Goal: Feedback & Contribution: Submit feedback/report problem

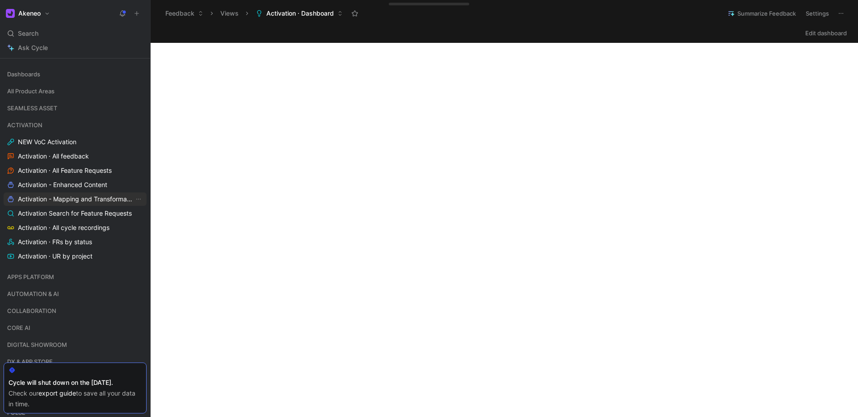
scroll to position [124, 0]
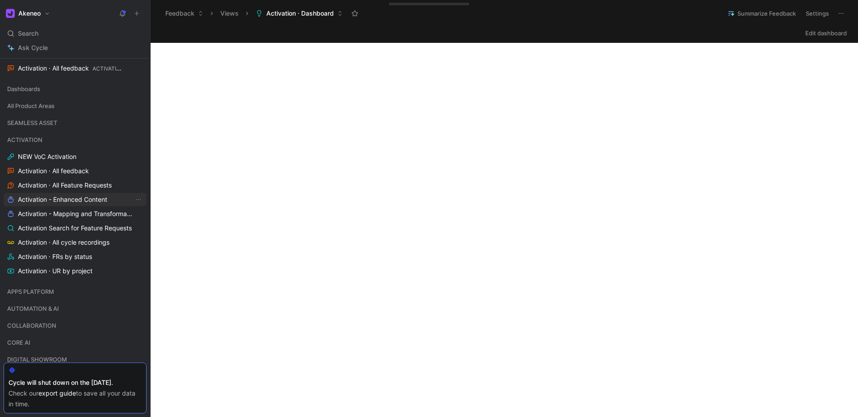
click at [68, 197] on span "Activation - Enhanced Content" at bounding box center [62, 199] width 89 height 9
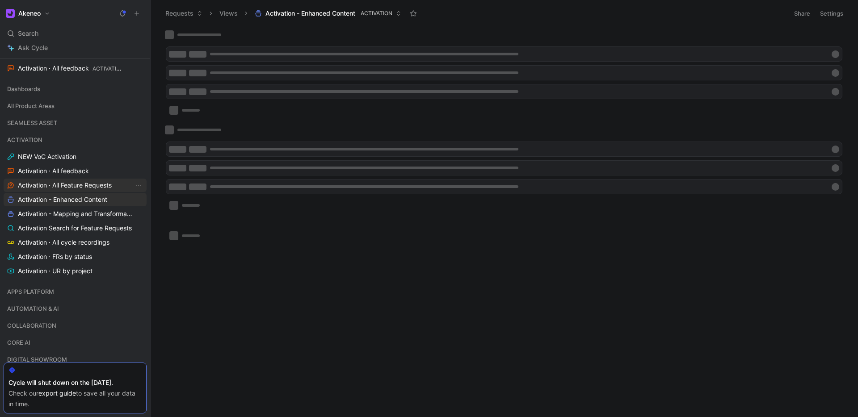
click at [74, 186] on span "Activation · All Feature Requests" at bounding box center [65, 185] width 94 height 9
click at [137, 10] on icon at bounding box center [137, 13] width 6 height 6
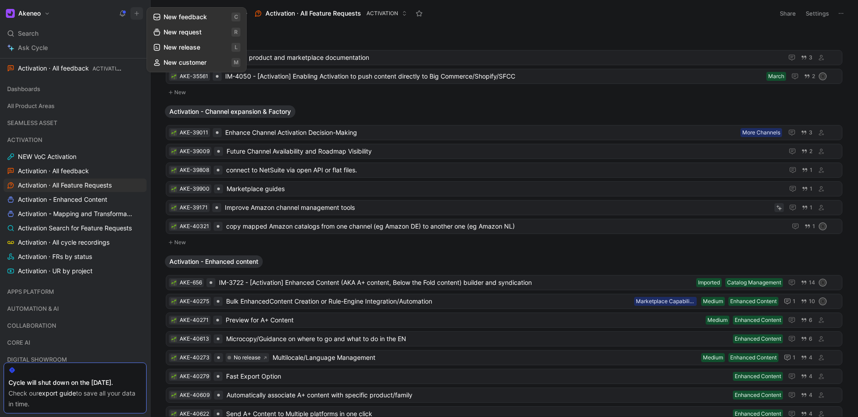
click at [177, 33] on button "New request r" at bounding box center [197, 32] width 96 height 15
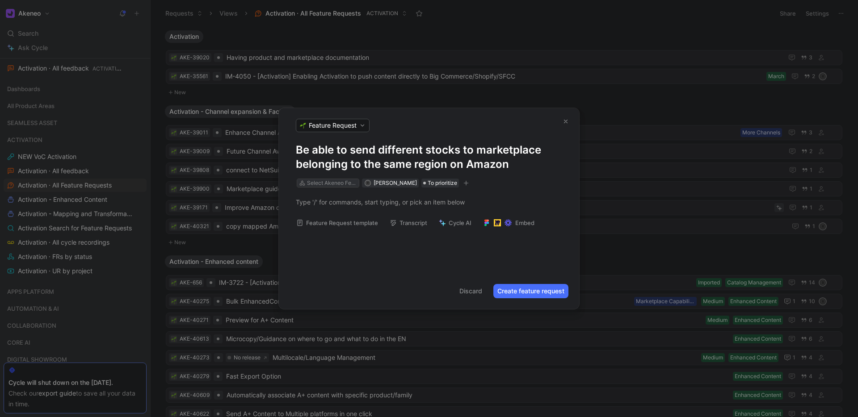
click at [331, 184] on div "Select Akeneo Feature" at bounding box center [332, 183] width 50 height 9
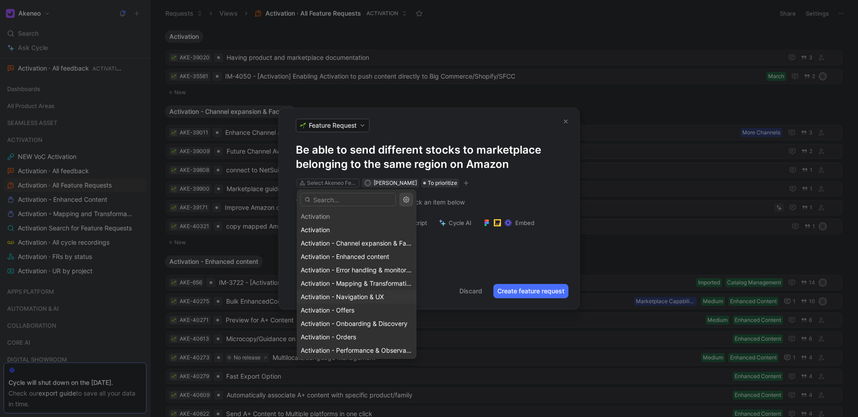
scroll to position [9, 0]
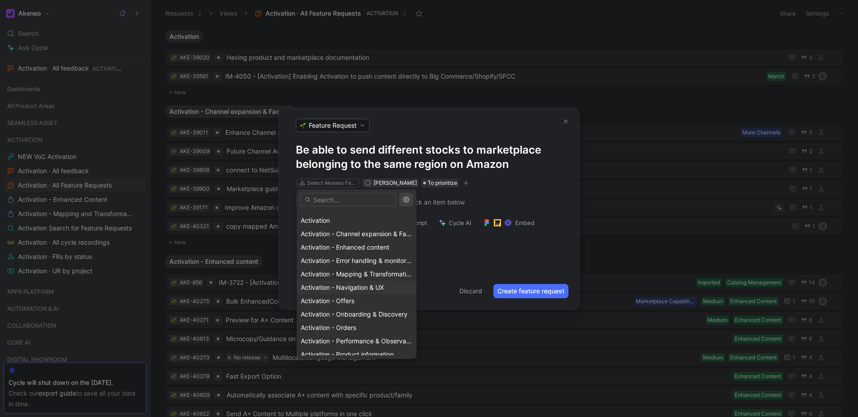
click at [352, 297] on span "Activation - Offers" at bounding box center [328, 301] width 54 height 8
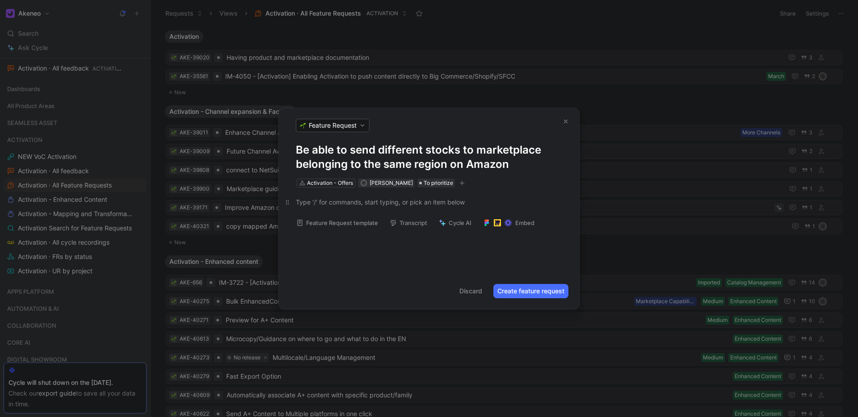
click at [356, 196] on p at bounding box center [429, 202] width 300 height 15
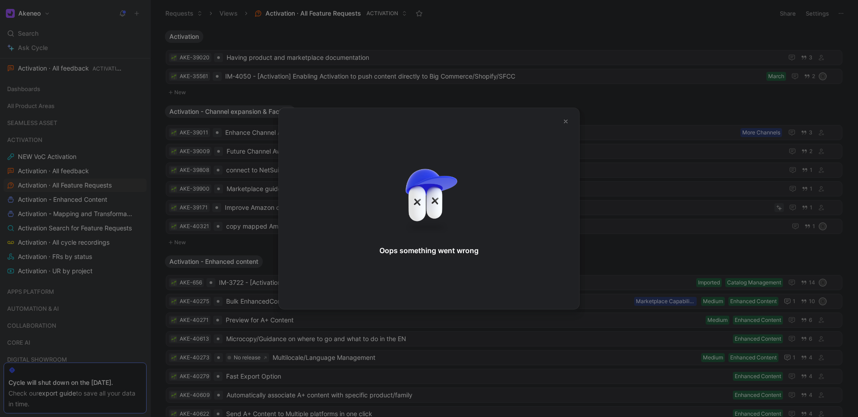
click at [563, 117] on button "button" at bounding box center [565, 121] width 13 height 13
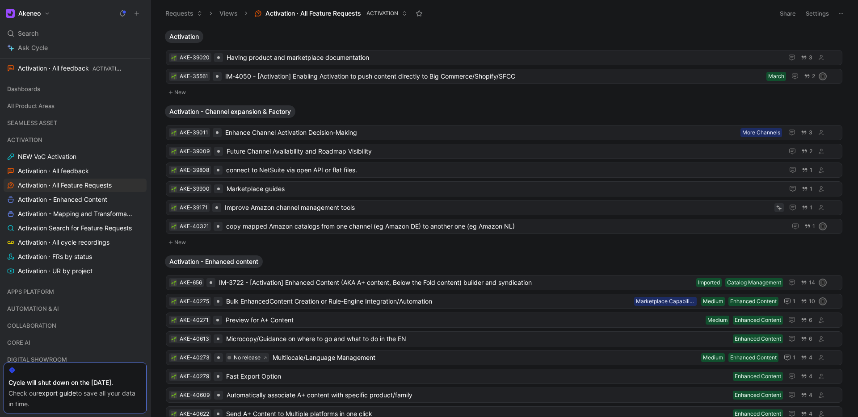
click at [140, 13] on button at bounding box center [136, 13] width 13 height 13
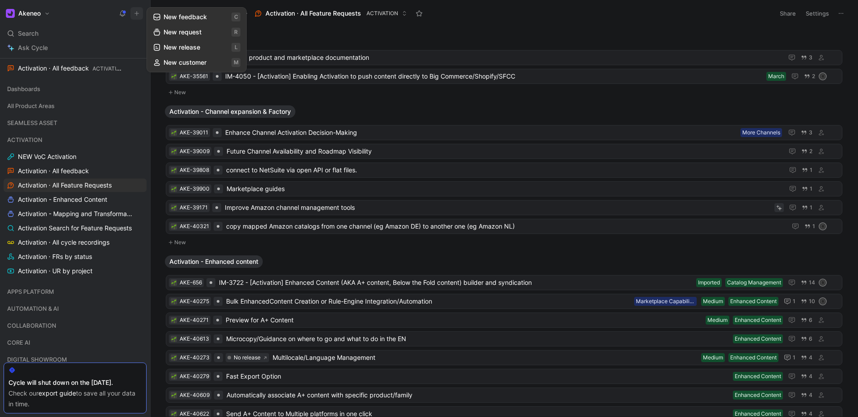
click at [180, 32] on button "New request r" at bounding box center [197, 32] width 96 height 15
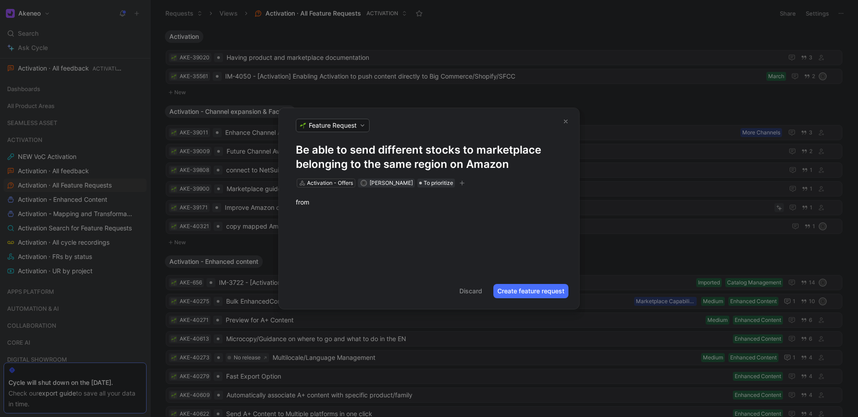
click at [347, 211] on div "from" at bounding box center [429, 202] width 300 height 29
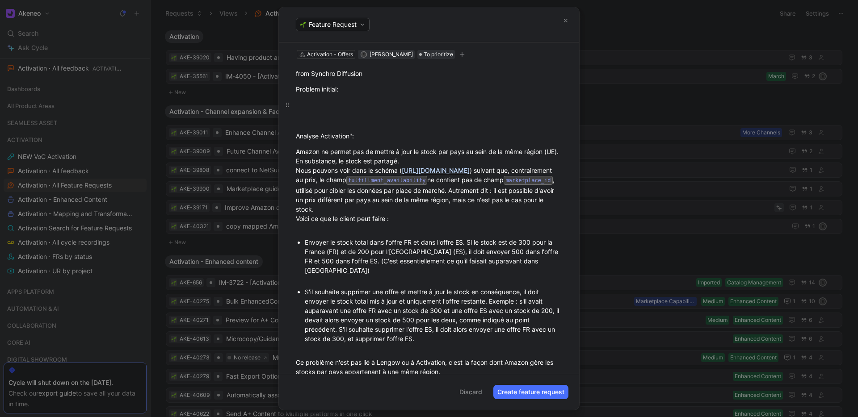
scroll to position [26, 0]
click at [346, 103] on div at bounding box center [429, 106] width 266 height 9
click at [333, 106] on div at bounding box center [429, 106] width 266 height 9
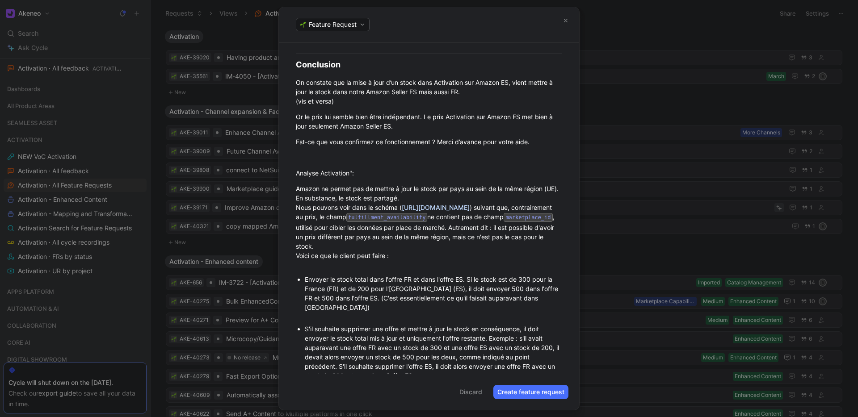
scroll to position [433, 0]
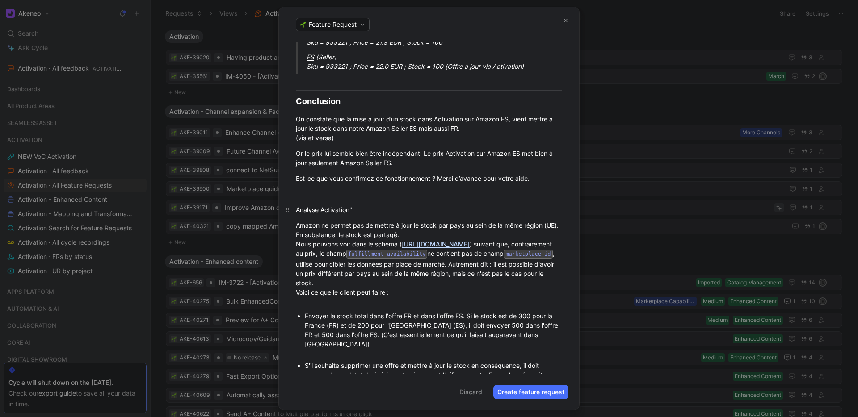
click at [353, 205] on div "Analyse Activation":" at bounding box center [429, 209] width 266 height 9
click at [292, 92] on h2 "Conclusion" at bounding box center [429, 101] width 300 height 19
click at [302, 78] on p at bounding box center [429, 82] width 300 height 15
click at [298, 92] on h2 "Conclusion" at bounding box center [429, 101] width 300 height 19
click at [298, 90] on hr at bounding box center [429, 90] width 266 height 0
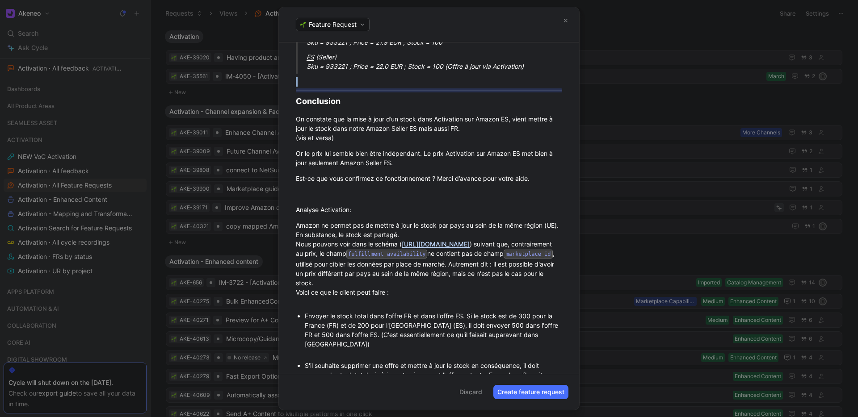
copy p
click at [303, 189] on div at bounding box center [429, 193] width 266 height 9
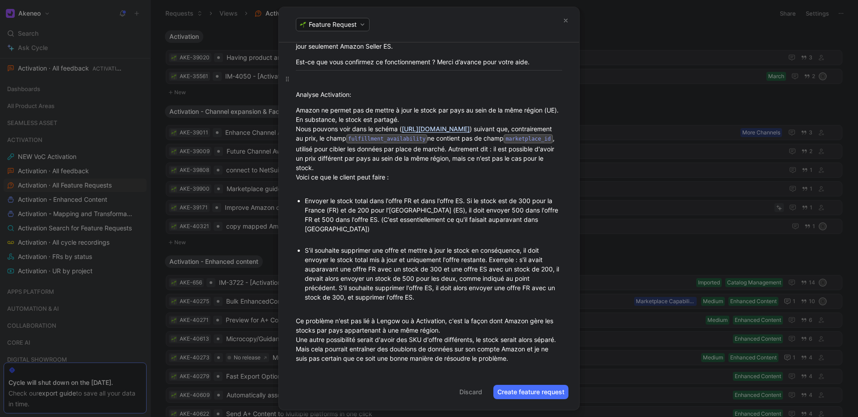
scroll to position [447, 0]
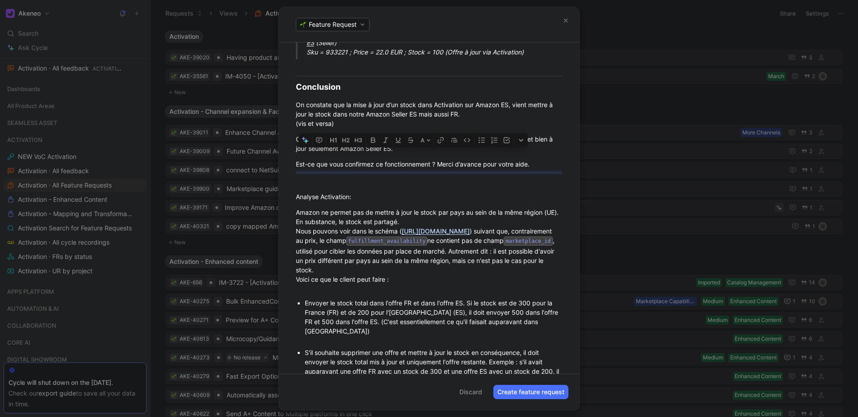
drag, startPoint x: 296, startPoint y: 152, endPoint x: 528, endPoint y: 162, distance: 232.9
click at [528, 162] on div "from Synchro Diffusion Problem initial: Voici le déroulé de notre tentative : 1…" at bounding box center [429, 57] width 300 height 835
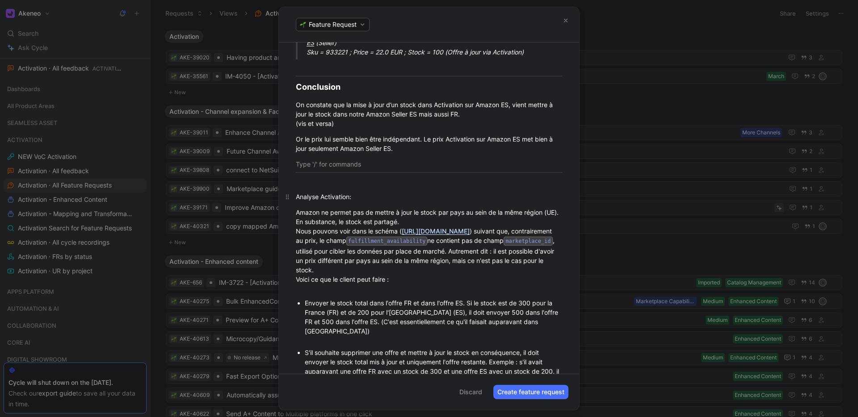
scroll to position [549, 0]
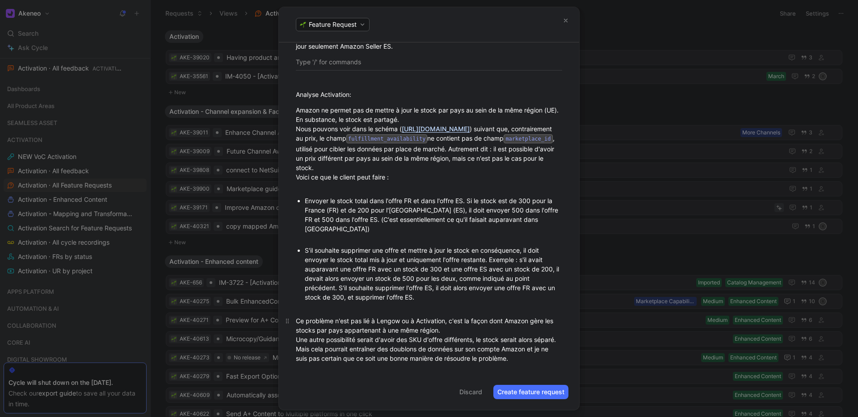
click at [526, 353] on div "Ce problème n'est pas lié à Lengow ou à Activation, c'est la façon dont Amazon …" at bounding box center [429, 339] width 266 height 47
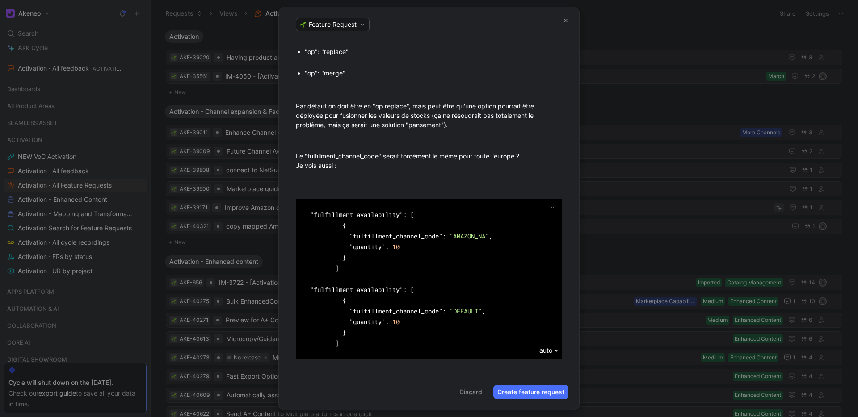
scroll to position [826, 0]
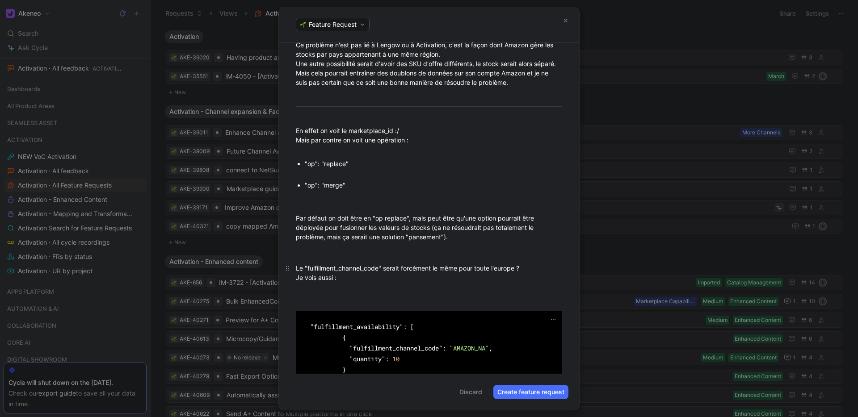
click at [357, 288] on div "Le "fulfillment_channel_code" serait forcément le même pour toute l'europe ? Je…" at bounding box center [429, 283] width 266 height 38
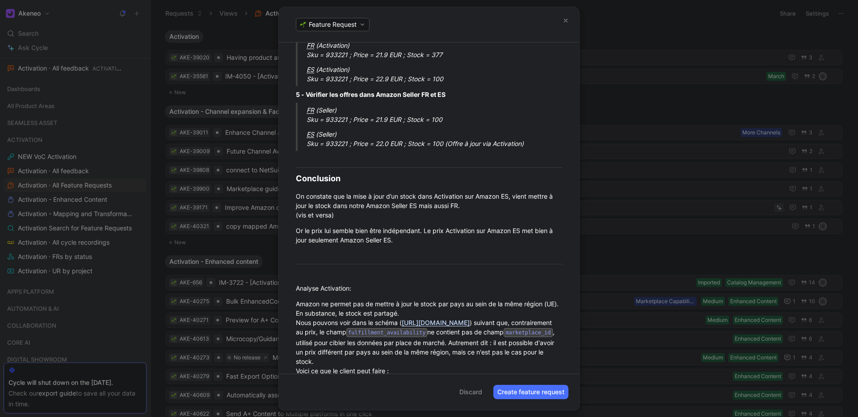
scroll to position [0, 0]
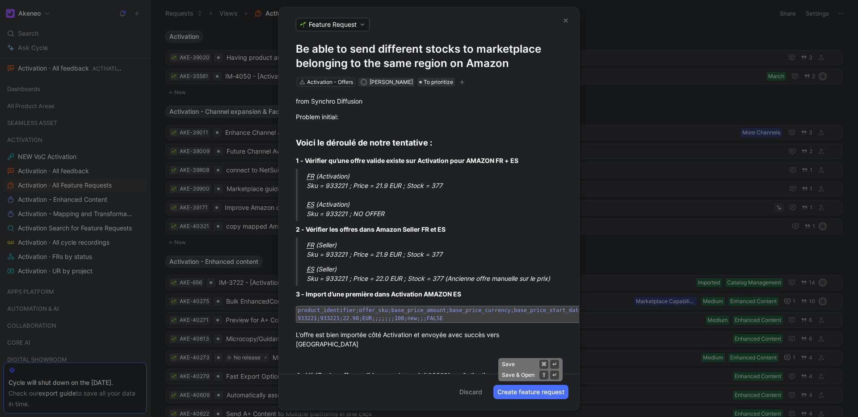
click at [519, 394] on button "Create feature request" at bounding box center [530, 392] width 75 height 14
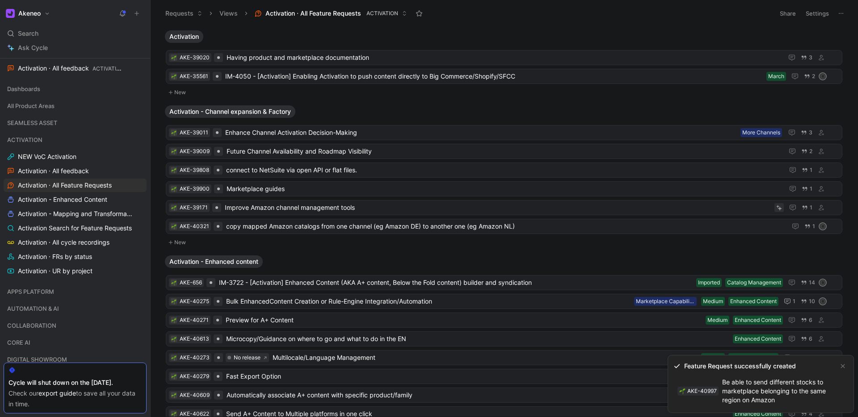
click at [721, 387] on link "AKE-40997 Be able to send different stocks to marketplace belonging to the same…" at bounding box center [753, 391] width 160 height 32
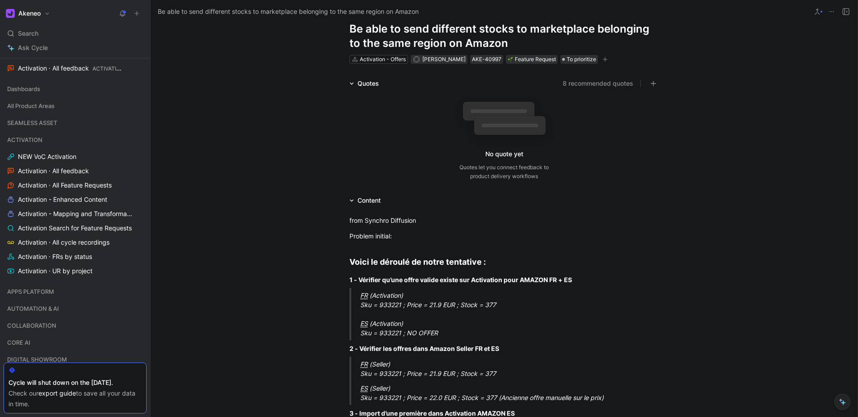
scroll to position [28, 0]
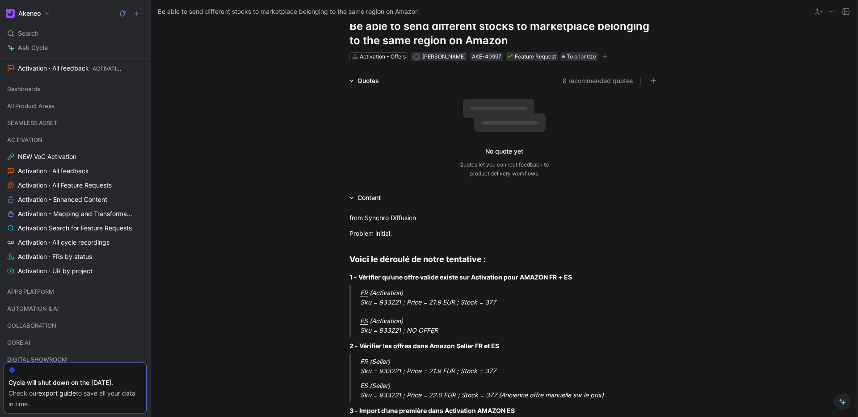
click at [119, 372] on div at bounding box center [74, 370] width 133 height 7
click at [71, 386] on div "Cycle will shut down on the [DATE]." at bounding box center [74, 382] width 133 height 11
click at [105, 323] on div "COLLABORATION" at bounding box center [75, 325] width 143 height 13
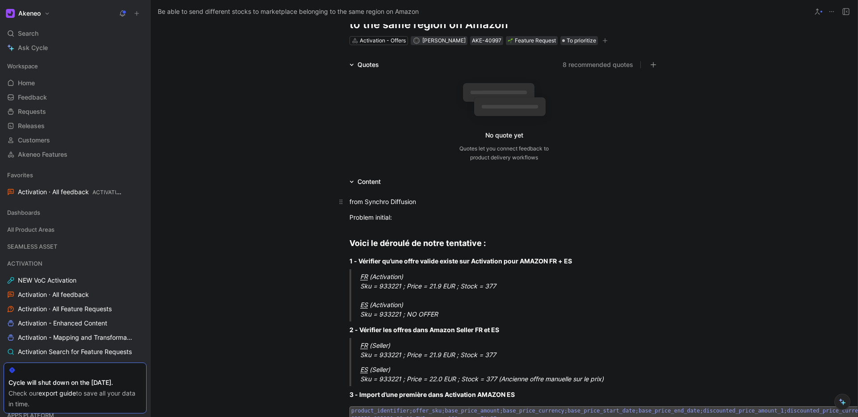
scroll to position [0, 0]
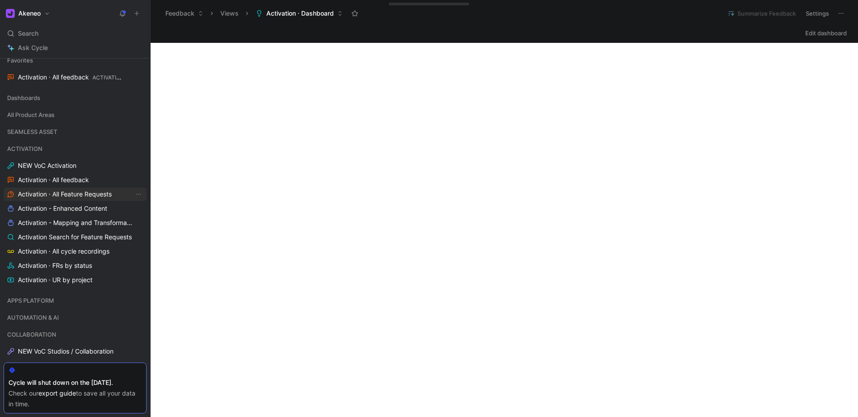
scroll to position [132, 0]
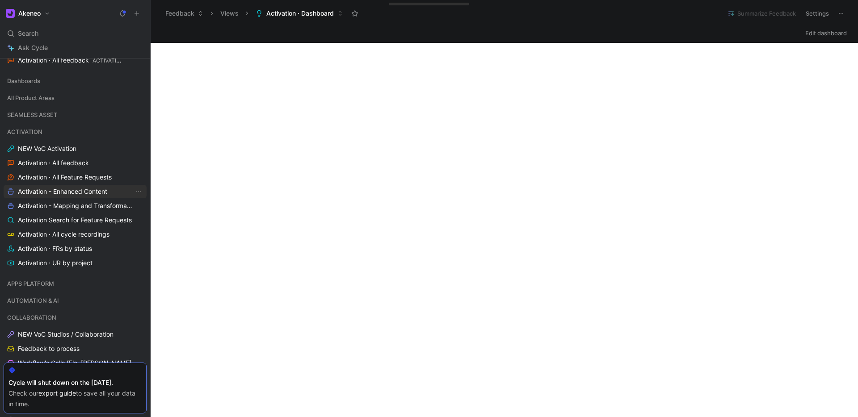
click at [65, 196] on link "Activation - Enhanced Content" at bounding box center [75, 191] width 143 height 13
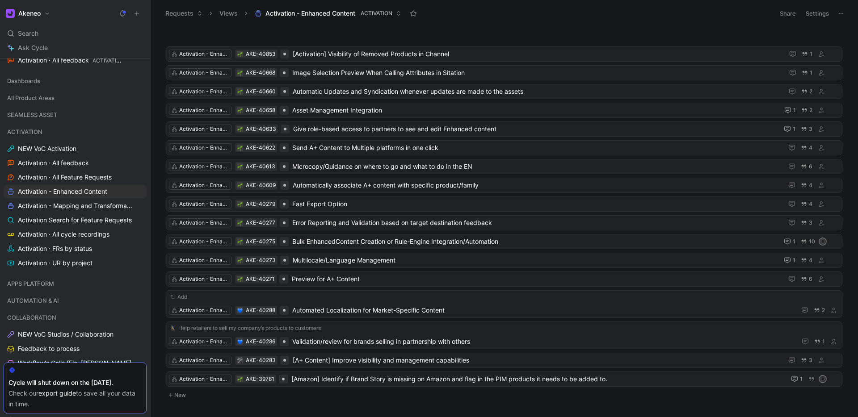
click at [142, 15] on button at bounding box center [136, 13] width 13 height 13
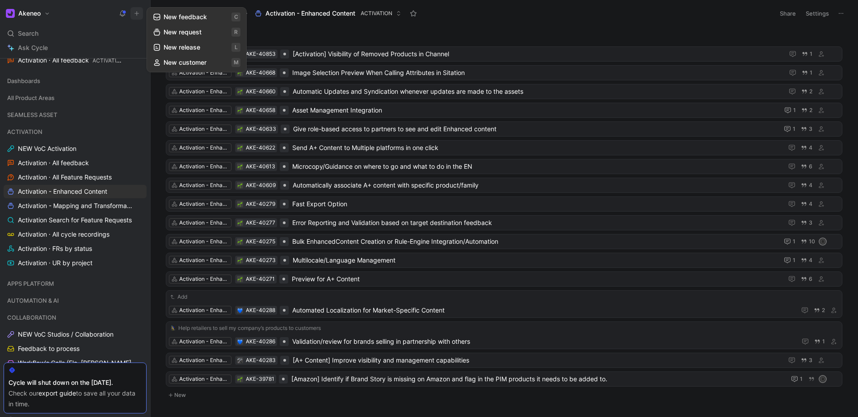
click at [188, 21] on button "New feedback c" at bounding box center [197, 16] width 96 height 15
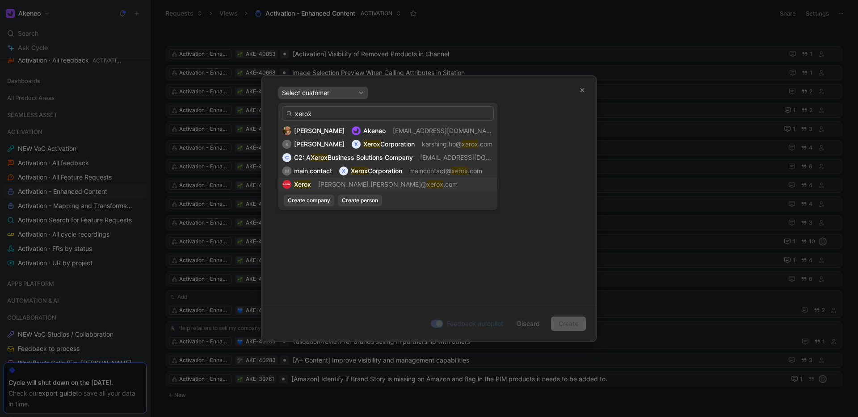
type input "xerox"
click at [312, 184] on div "Xerox [PERSON_NAME].[PERSON_NAME]@ xerox .com" at bounding box center [387, 184] width 211 height 11
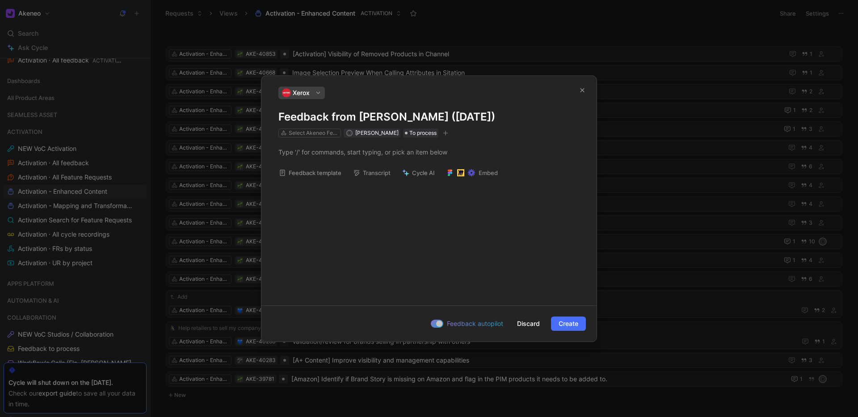
click at [328, 117] on h1 "Feedback from [PERSON_NAME] ([DATE])" at bounding box center [428, 117] width 301 height 14
drag, startPoint x: 511, startPoint y: 118, endPoint x: 257, endPoint y: 109, distance: 254.4
click at [257, 109] on div "Xerox Feedback from [PERSON_NAME] ([DATE]) Select Akeneo Features R [PERSON_NAM…" at bounding box center [429, 208] width 858 height 417
click at [306, 133] on div "Select Akeneo Features" at bounding box center [314, 133] width 50 height 9
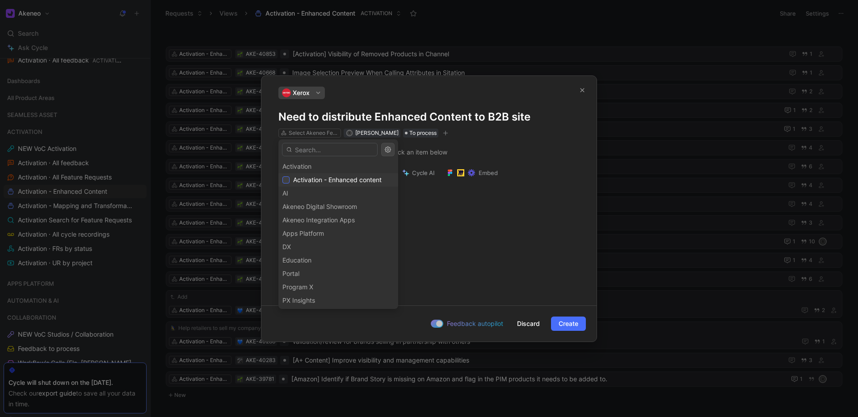
click at [289, 181] on div at bounding box center [285, 179] width 7 height 7
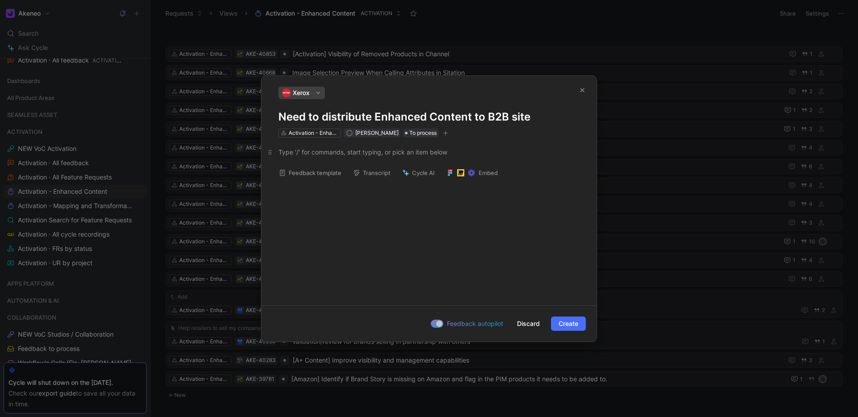
click at [332, 155] on div at bounding box center [428, 151] width 301 height 9
drag, startPoint x: 279, startPoint y: 114, endPoint x: 531, endPoint y: 115, distance: 252.4
click at [531, 115] on h1 "Need to distribute Enhanced Content to B2B site" at bounding box center [428, 117] width 301 height 14
copy h1 "Need to distribute Enhanced Content to B2B site"
click at [336, 155] on div at bounding box center [428, 151] width 301 height 9
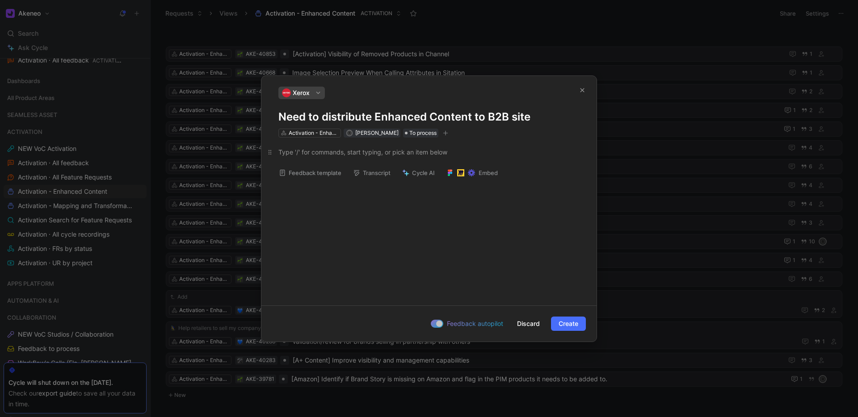
paste div
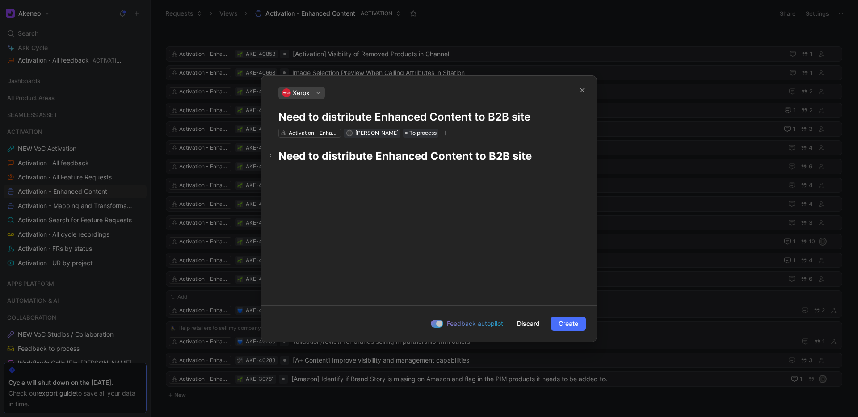
click at [475, 154] on strong "Need to distribute Enhanced Content to B2B site" at bounding box center [404, 156] width 253 height 13
click at [560, 323] on span "Create" at bounding box center [568, 324] width 20 height 11
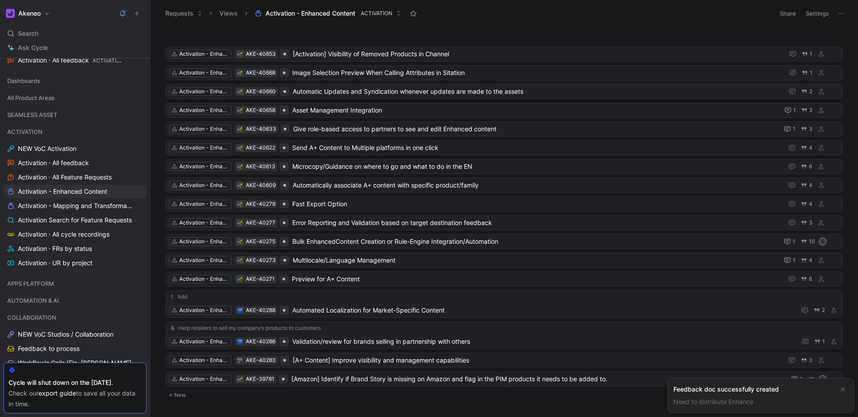
click at [706, 390] on div "Feedback doc successfully created" at bounding box center [753, 389] width 160 height 11
click at [706, 402] on link "Need to distribute Enhance" at bounding box center [713, 402] width 80 height 8
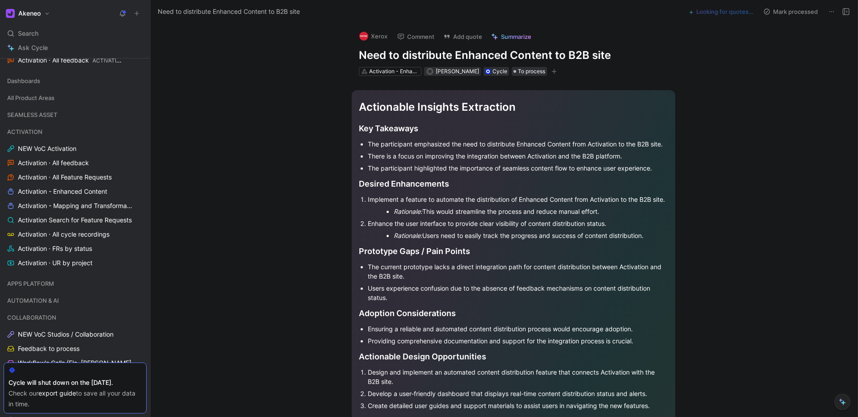
click at [830, 10] on icon at bounding box center [831, 11] width 7 height 7
click at [454, 35] on button "Add quote" at bounding box center [462, 36] width 47 height 13
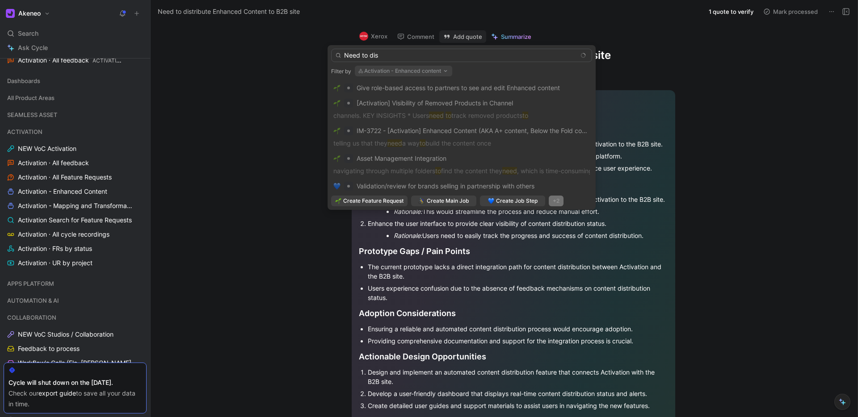
type input "Need to dis"
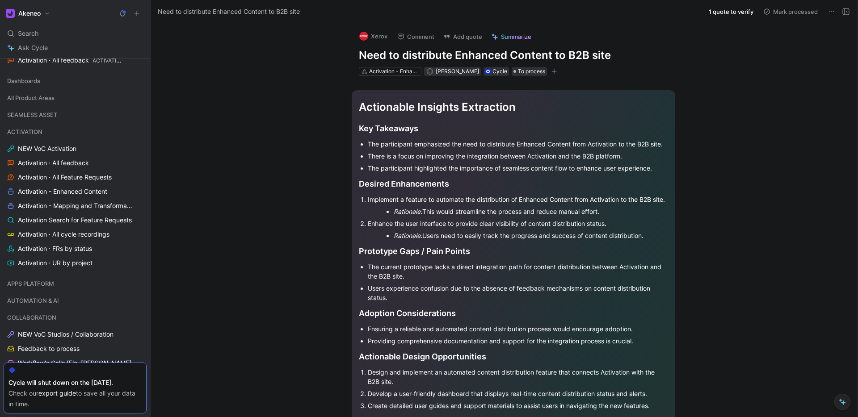
drag, startPoint x: 360, startPoint y: 57, endPoint x: 623, endPoint y: 49, distance: 263.2
click at [623, 49] on h1 "Need to distribute Enhanced Content to B2B site" at bounding box center [513, 55] width 309 height 14
copy h1 "Need to distribute Enhanced Content to B2B site"
click at [471, 36] on button "Add quote" at bounding box center [462, 36] width 47 height 13
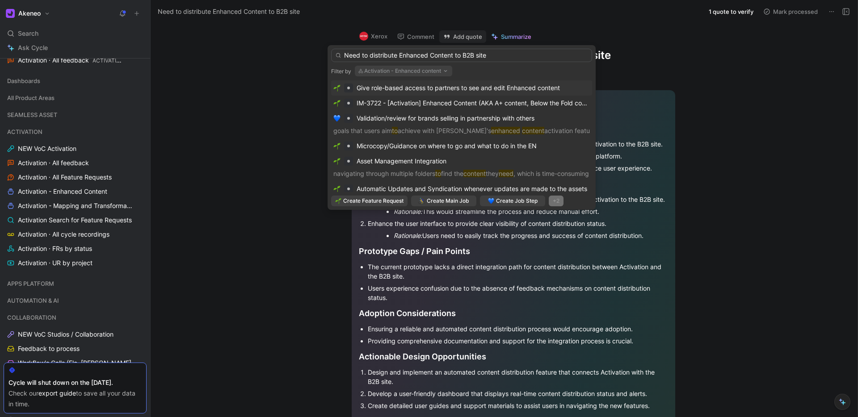
type input "Need to distribute Enhanced Content to B2B site"
click at [555, 199] on div "+2" at bounding box center [556, 201] width 15 height 11
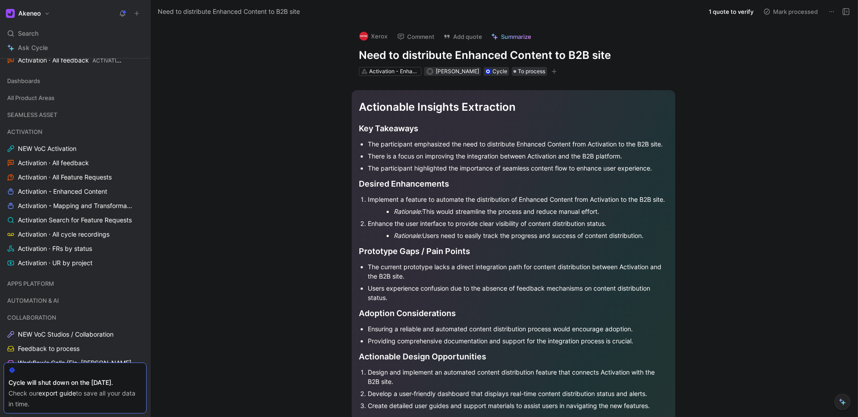
click at [492, 75] on div "Cycle" at bounding box center [499, 71] width 15 height 9
click at [734, 8] on button "1 quote to verify" at bounding box center [730, 11] width 53 height 13
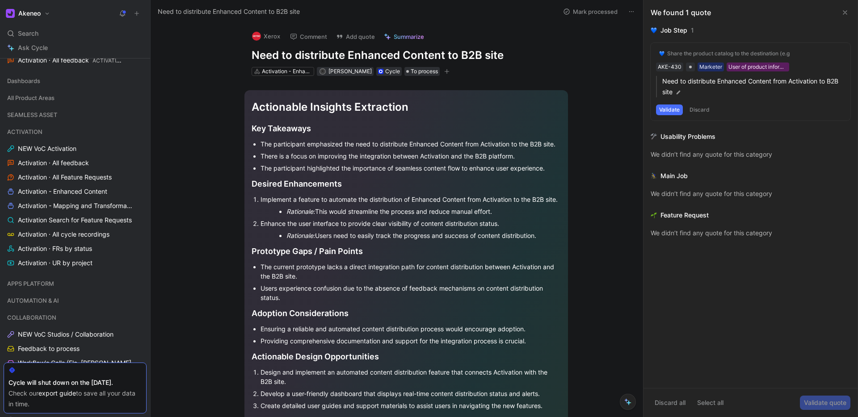
click at [686, 242] on div "Feature Request We didn’t find any quote for this category" at bounding box center [750, 228] width 200 height 36
click at [693, 105] on button "Discard" at bounding box center [699, 110] width 26 height 11
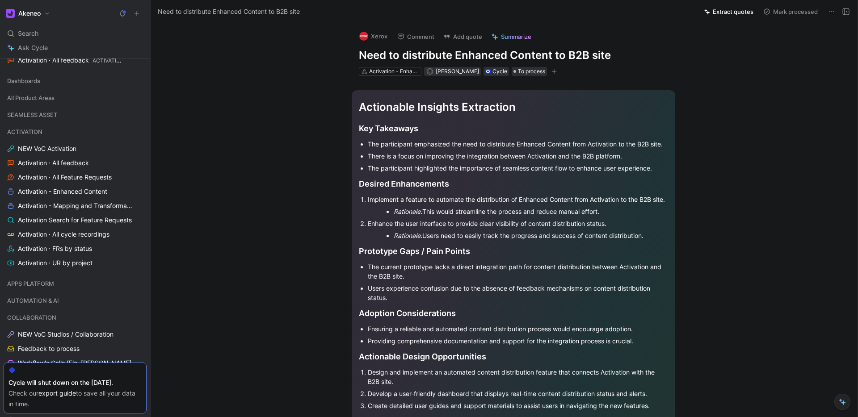
click at [745, 13] on button "Extract quotes" at bounding box center [728, 11] width 57 height 13
click at [726, 8] on button "1 quote to verify" at bounding box center [730, 11] width 53 height 13
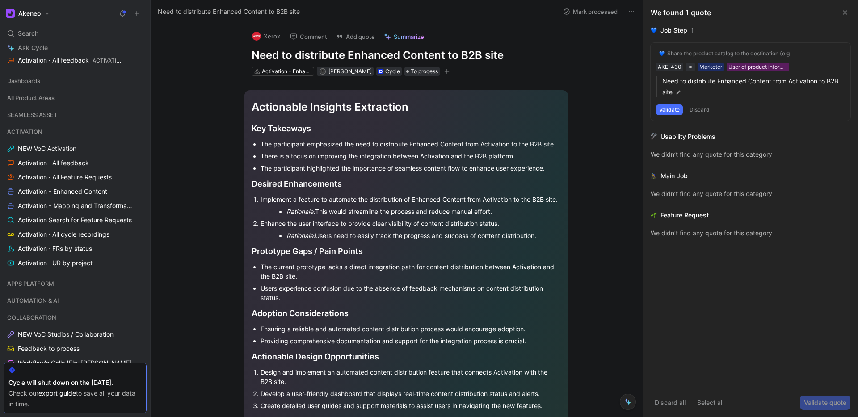
click at [703, 108] on button "Discard" at bounding box center [699, 110] width 26 height 11
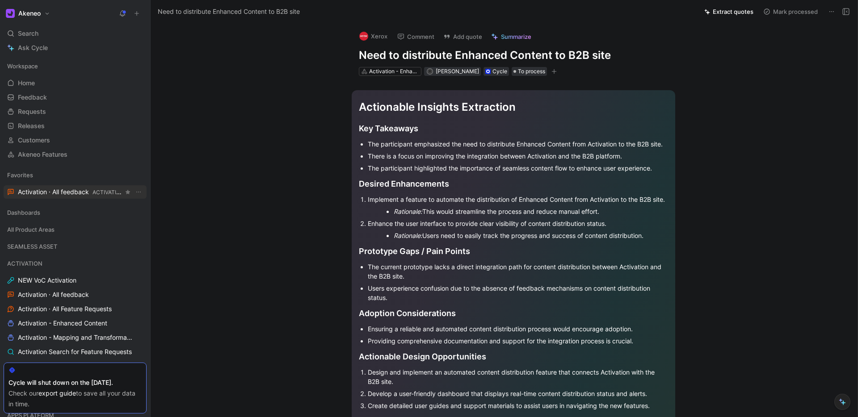
click at [47, 188] on span "Activation · All feedback ACTIVATION" at bounding box center [70, 192] width 105 height 9
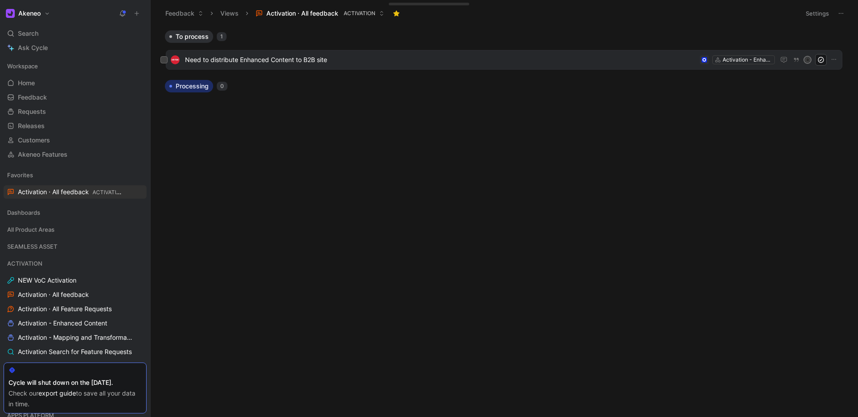
click at [362, 64] on span "Need to distribute Enhanced Content to B2B site" at bounding box center [440, 59] width 511 height 11
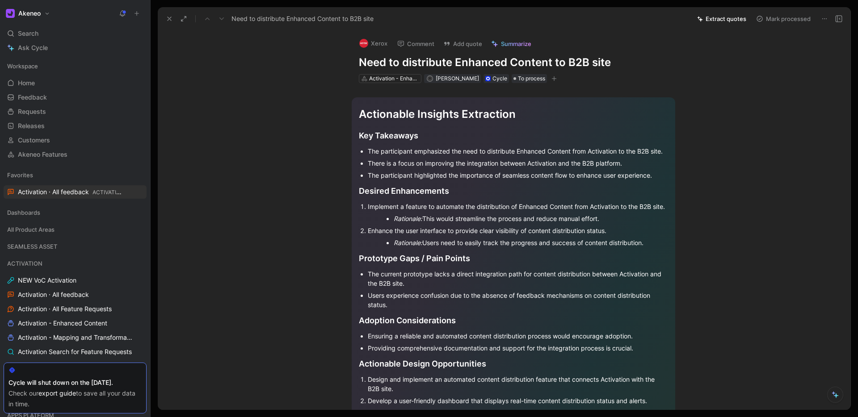
click at [549, 82] on button "button" at bounding box center [553, 78] width 9 height 9
click at [522, 79] on span "To process" at bounding box center [531, 78] width 27 height 9
click at [418, 41] on button "Comment" at bounding box center [415, 44] width 45 height 13
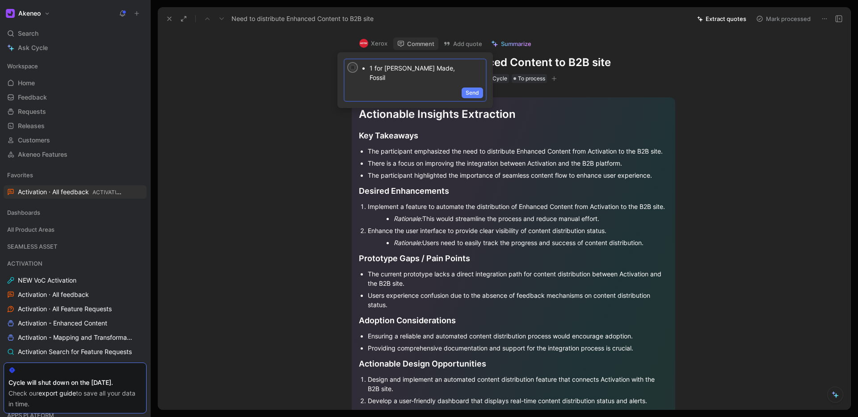
click at [474, 88] on button "Send" at bounding box center [471, 93] width 21 height 11
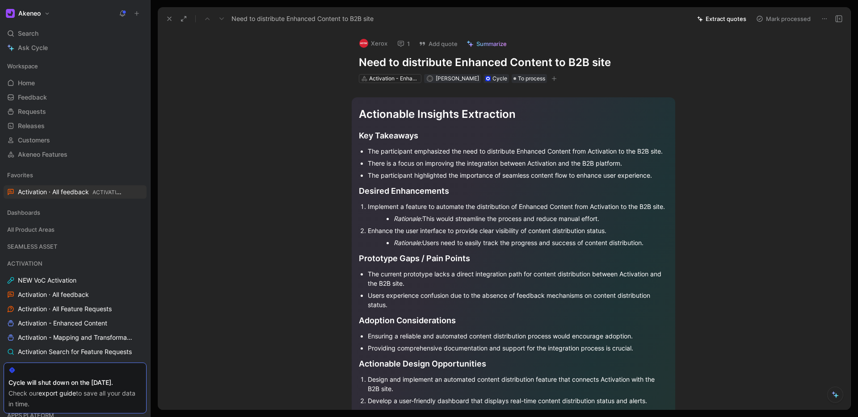
click at [125, 14] on icon at bounding box center [122, 13] width 7 height 7
